Goal: Information Seeking & Learning: Learn about a topic

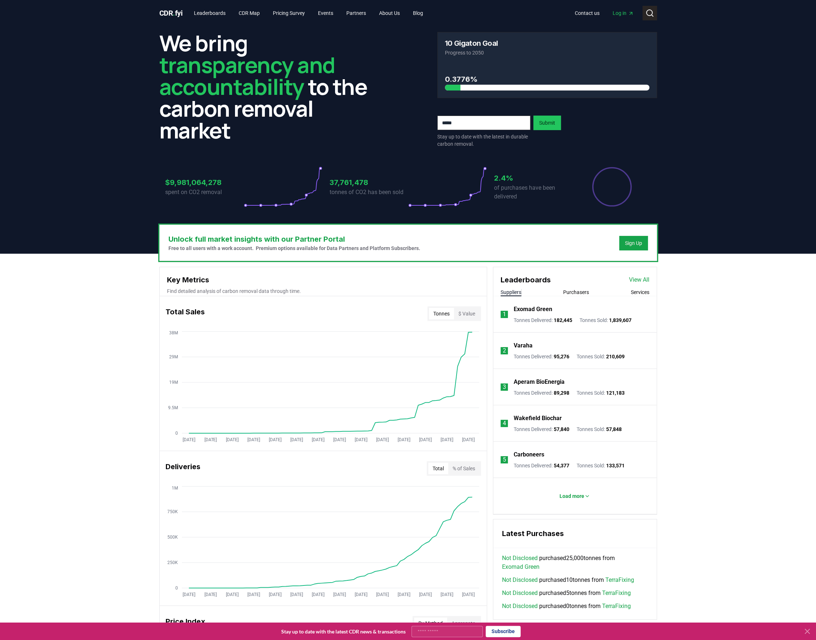
click at [644, 15] on button "Search" at bounding box center [649, 13] width 15 height 15
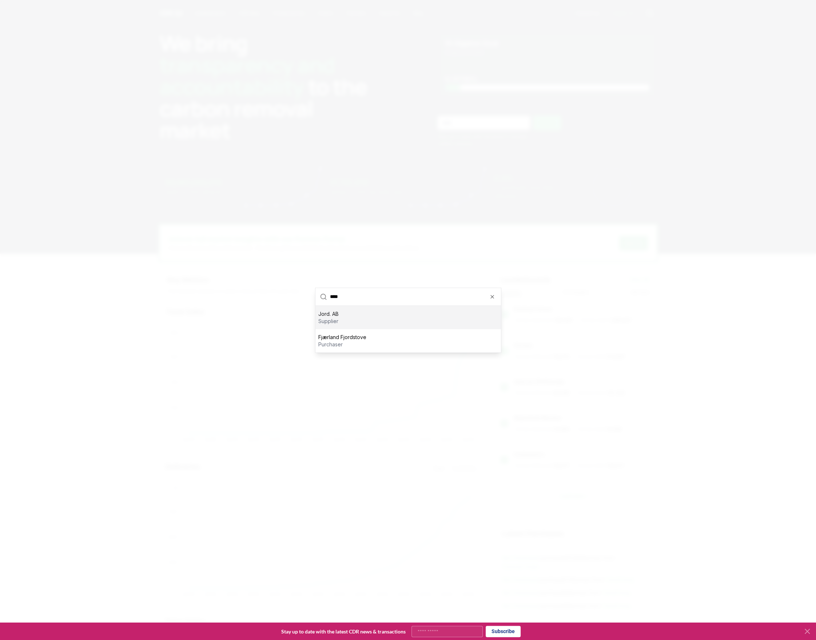
click at [347, 296] on input "****" at bounding box center [413, 296] width 167 height 17
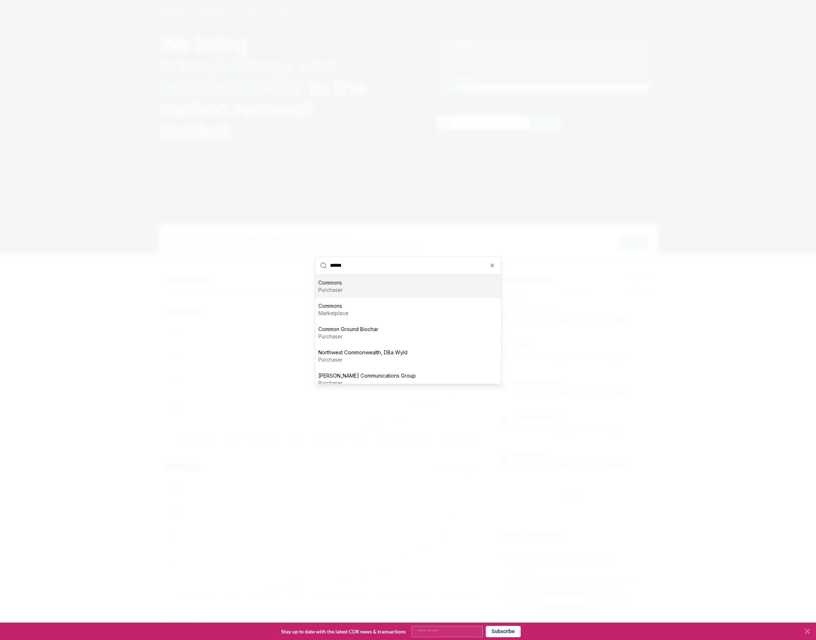
type input "******"
click at [347, 288] on div "Commons purchaser" at bounding box center [407, 286] width 185 height 23
